Goal: Obtain resource: Obtain resource

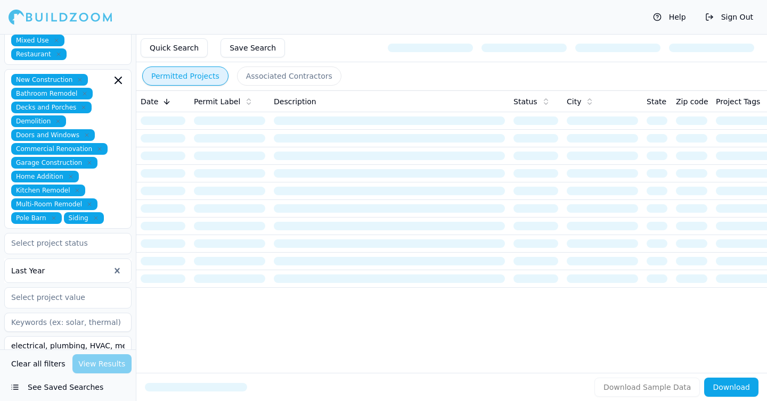
scroll to position [368, 0]
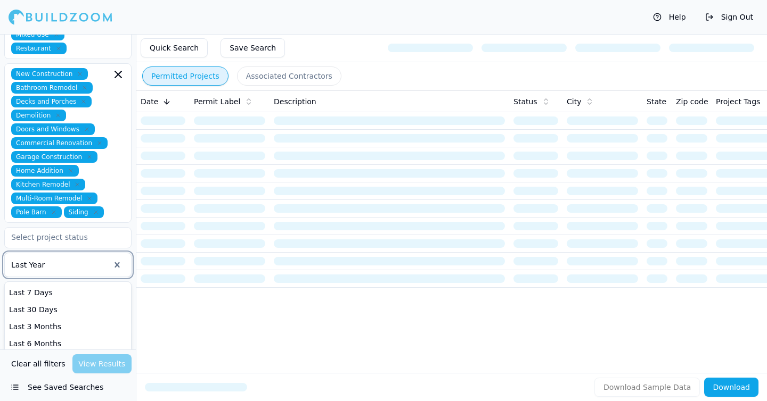
click at [48, 260] on div at bounding box center [60, 265] width 98 height 11
click at [53, 284] on div "Last 7 Days" at bounding box center [68, 292] width 126 height 17
click at [216, 219] on td at bounding box center [230, 227] width 80 height 18
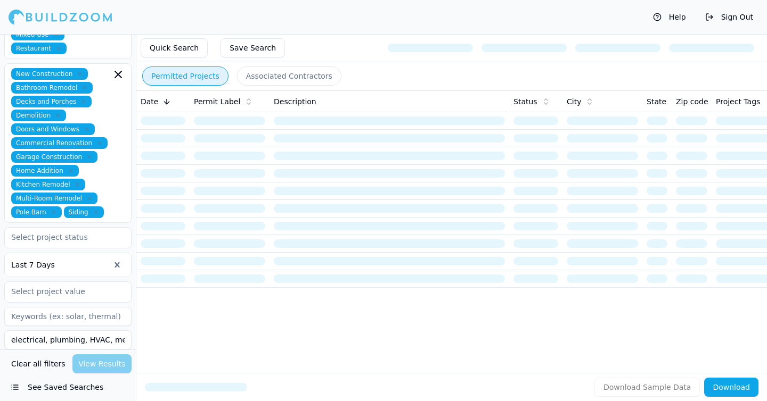
click at [118, 369] on div "Clear all filters View Results" at bounding box center [67, 364] width 127 height 19
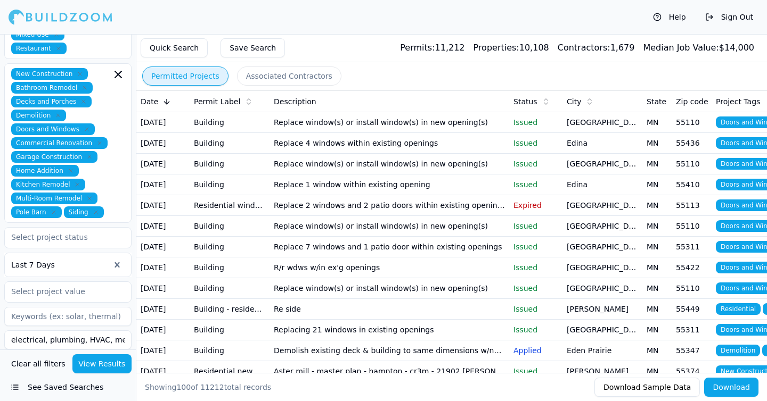
click at [118, 369] on button "View Results" at bounding box center [102, 364] width 60 height 19
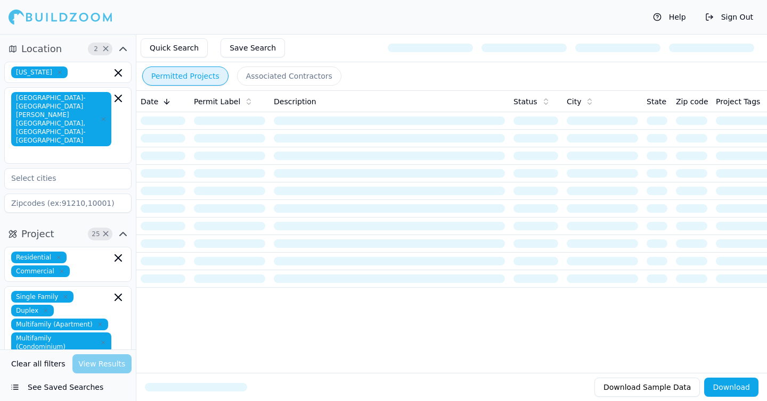
scroll to position [368, 0]
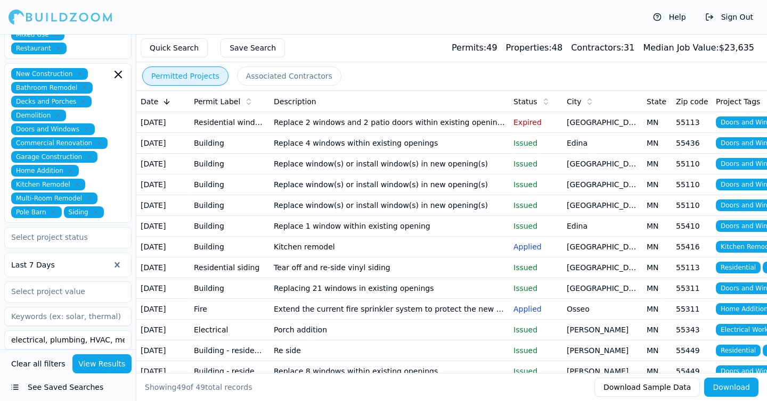
click at [740, 390] on button "Download" at bounding box center [731, 387] width 54 height 19
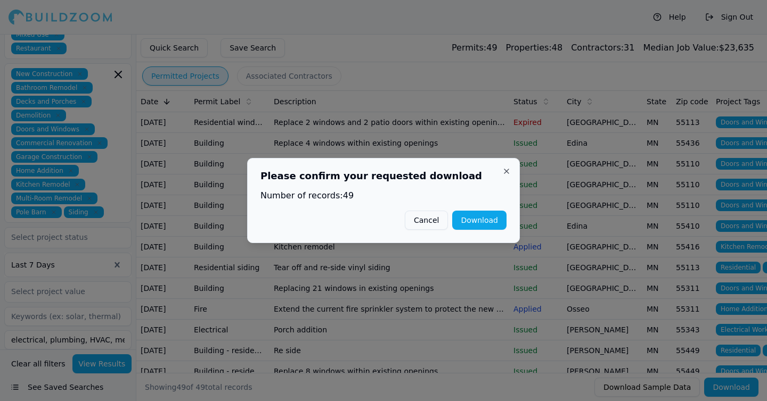
click at [497, 221] on button "Download" at bounding box center [479, 220] width 54 height 19
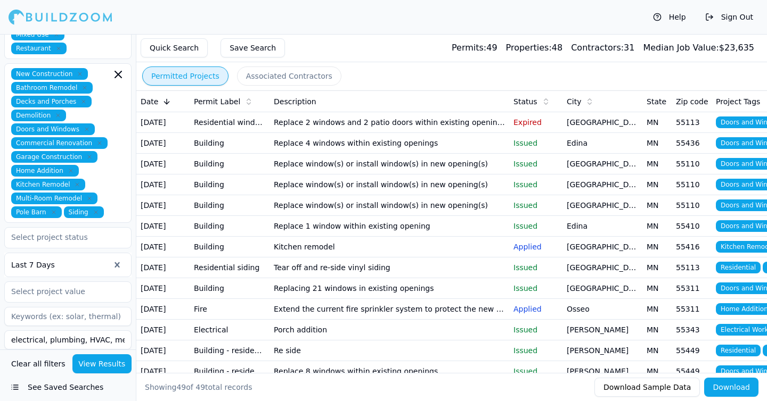
click at [261, 127] on td "Residential windows/doors" at bounding box center [230, 122] width 80 height 21
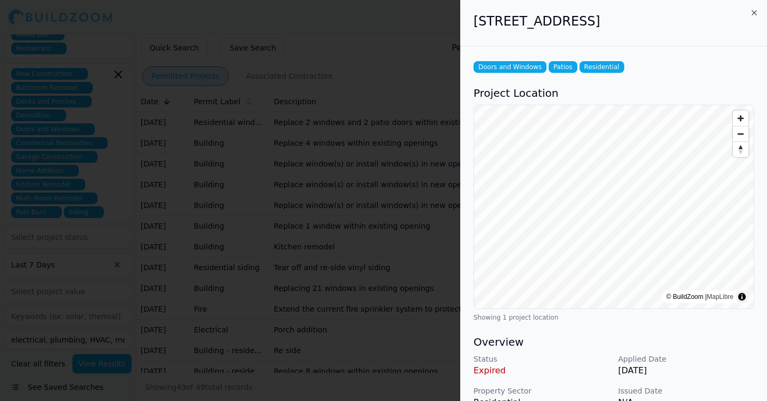
drag, startPoint x: 706, startPoint y: 28, endPoint x: 472, endPoint y: 28, distance: 234.3
click at [472, 28] on div "[STREET_ADDRESS]" at bounding box center [614, 23] width 306 height 46
copy h2 "[STREET_ADDRESS]"
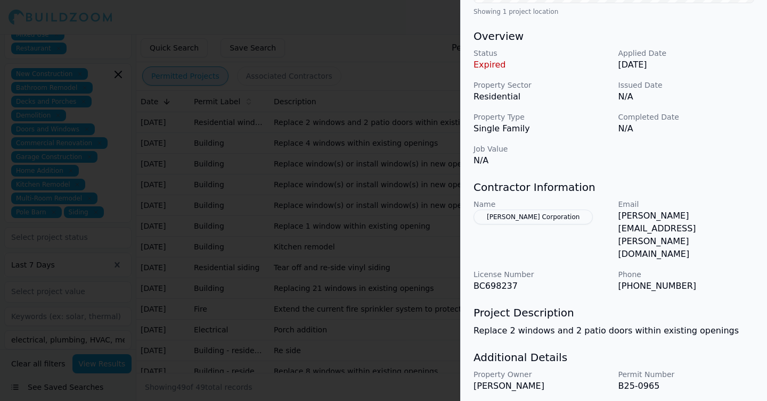
scroll to position [0, 0]
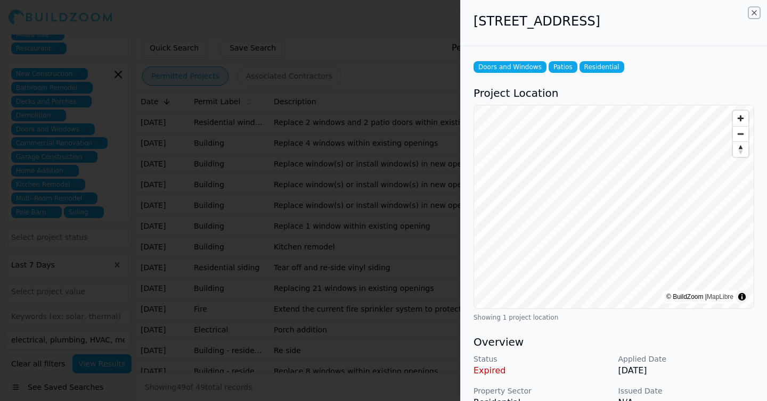
click at [755, 13] on icon "button" at bounding box center [754, 13] width 4 height 4
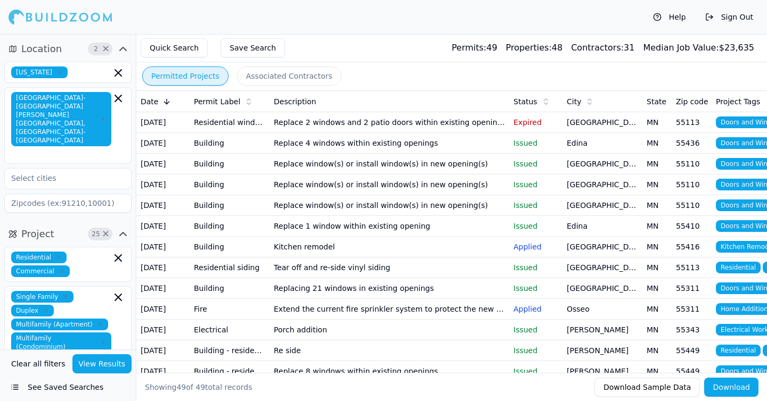
click at [491, 130] on td "Replace 2 windows and 2 patio doors within existing openings" at bounding box center [389, 122] width 240 height 21
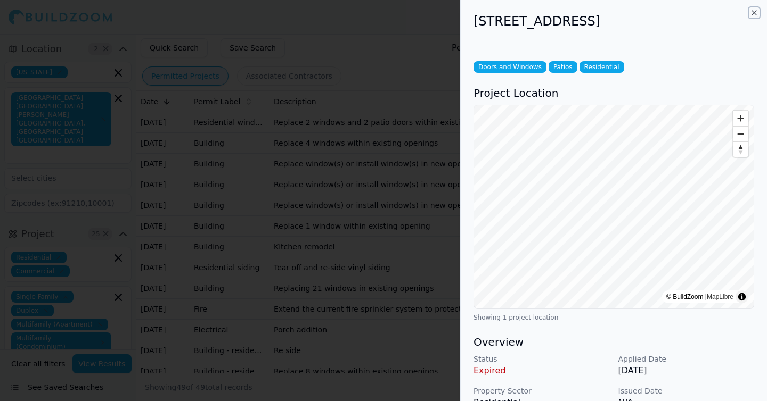
click at [753, 10] on icon "button" at bounding box center [754, 13] width 9 height 9
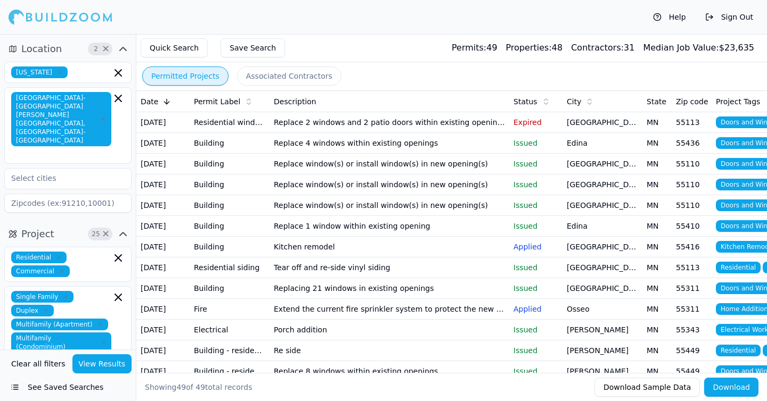
click at [332, 175] on td "Replace window(s) or install window(s) in new opening(s)" at bounding box center [389, 164] width 240 height 21
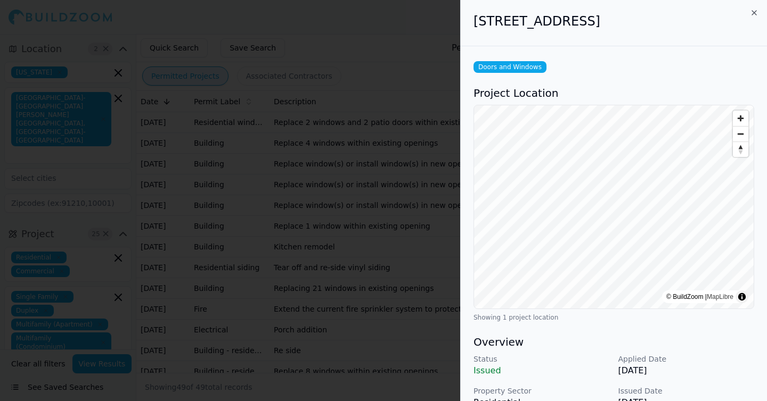
click at [756, 2] on div "[STREET_ADDRESS]" at bounding box center [614, 23] width 306 height 46
click at [754, 12] on icon "button" at bounding box center [754, 13] width 4 height 4
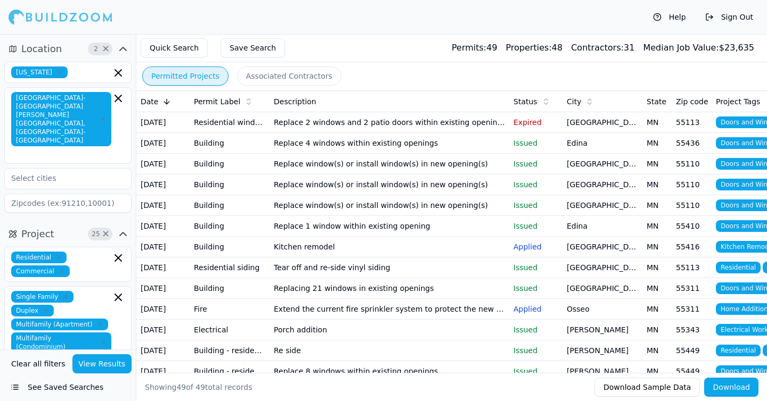
click at [740, 391] on button "Download" at bounding box center [731, 387] width 54 height 19
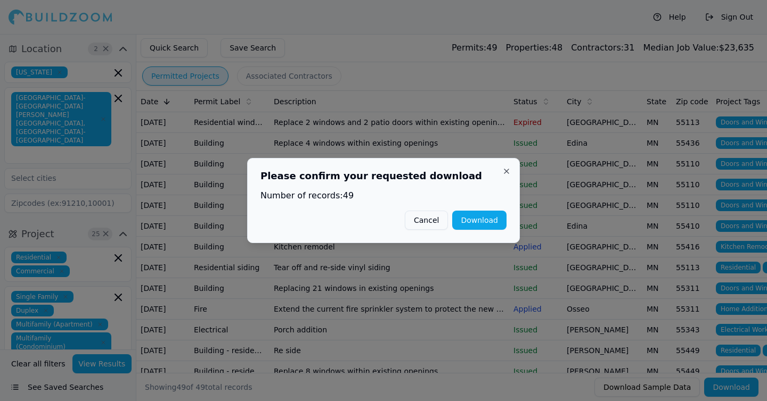
click at [488, 226] on button "Download" at bounding box center [479, 220] width 54 height 19
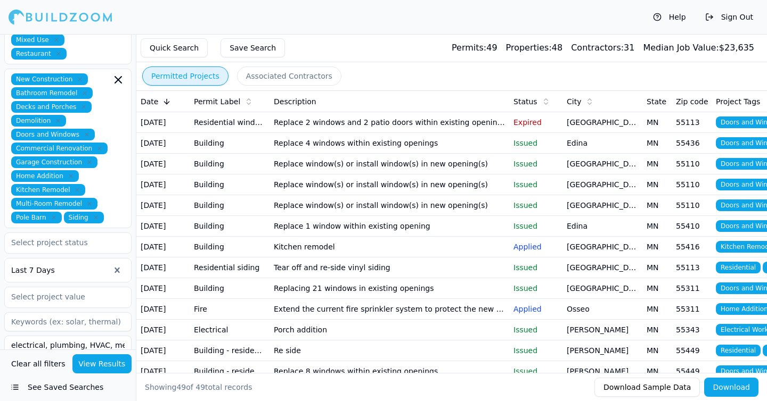
scroll to position [366, 0]
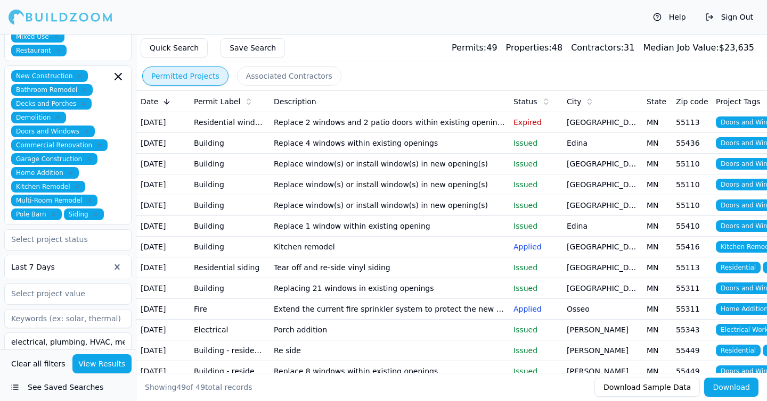
click at [40, 388] on button "See Saved Searches" at bounding box center [67, 387] width 127 height 19
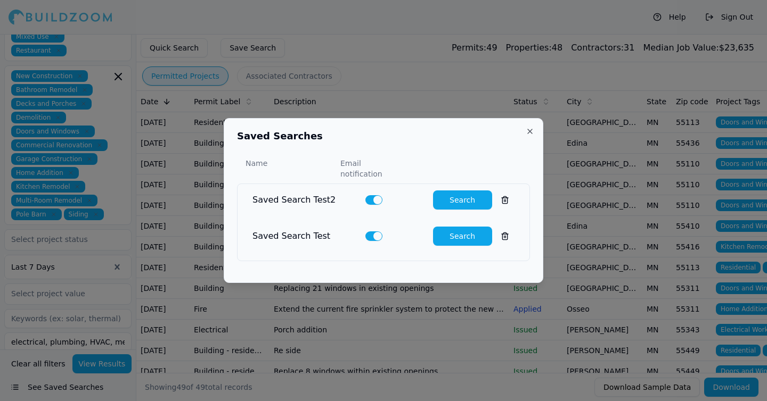
click at [532, 136] on button "Close" at bounding box center [529, 131] width 9 height 9
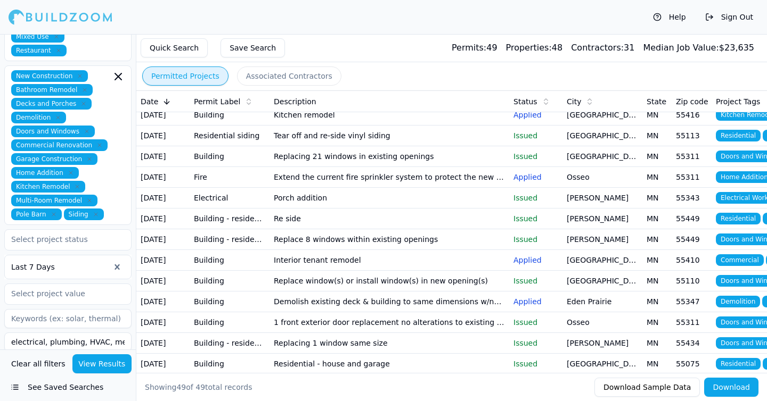
scroll to position [0, 0]
